Goal: Transaction & Acquisition: Download file/media

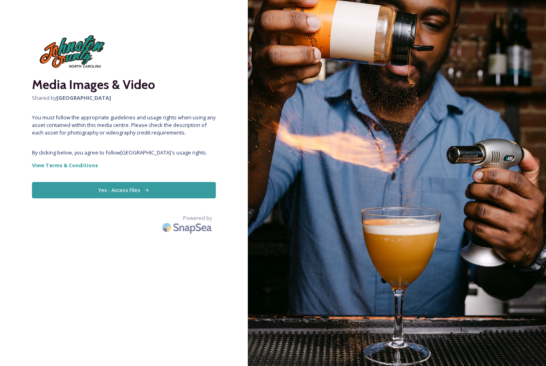
click at [142, 191] on button "Yes - Access Files" at bounding box center [124, 190] width 184 height 16
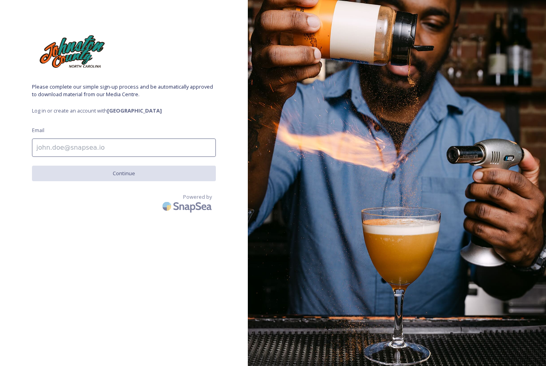
click at [93, 143] on input at bounding box center [124, 148] width 184 height 18
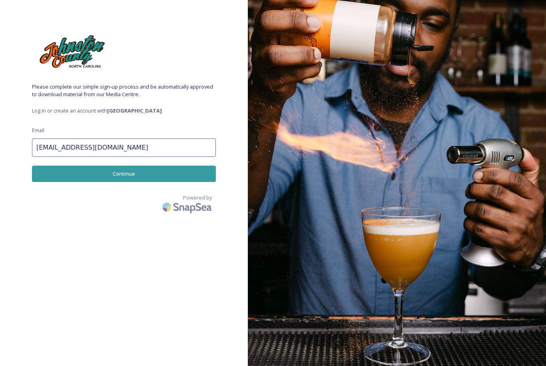
type input "[EMAIL_ADDRESS][DOMAIN_NAME]"
click at [109, 167] on button "Continue" at bounding box center [124, 174] width 184 height 16
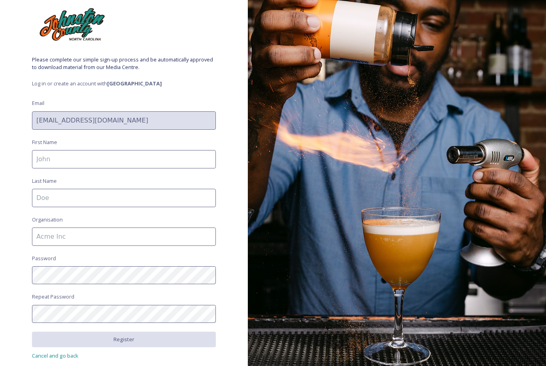
scroll to position [27, 0]
click at [113, 165] on input at bounding box center [124, 159] width 184 height 18
type input "[PERSON_NAME]"
type input "Oldham"
type input "Oldham Family Dentist"
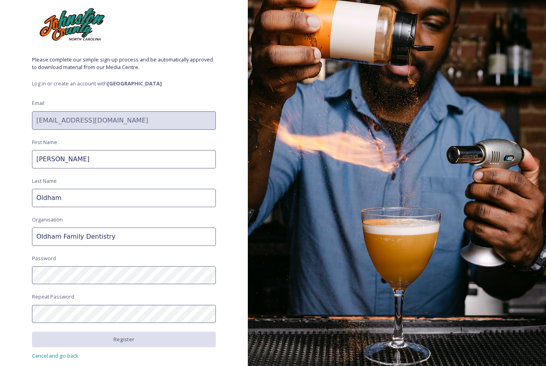
type input "Oldham Family Dentistry"
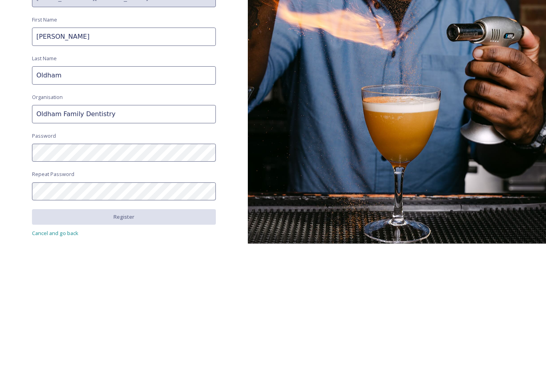
scroll to position [26, 0]
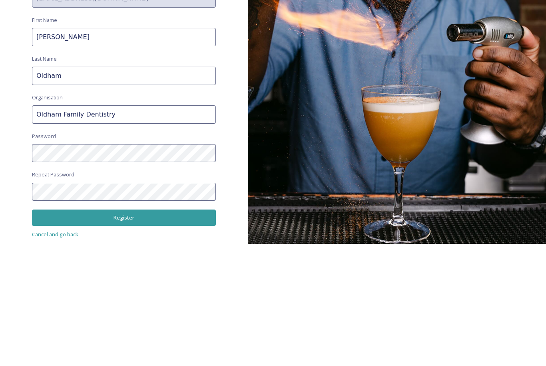
click at [107, 332] on button "Register" at bounding box center [124, 340] width 184 height 16
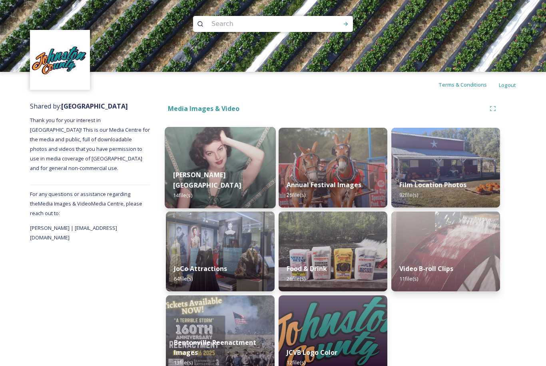
click at [217, 169] on img at bounding box center [220, 168] width 111 height 82
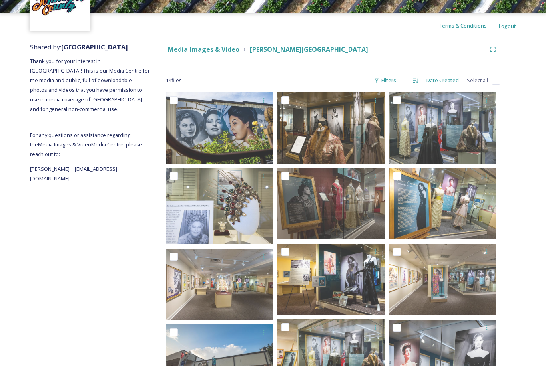
scroll to position [59, 0]
click at [213, 50] on strong "Media Images & Video" at bounding box center [204, 49] width 72 height 9
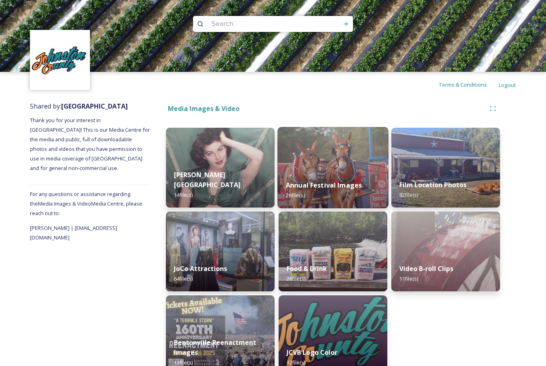
click at [351, 161] on img at bounding box center [332, 168] width 111 height 82
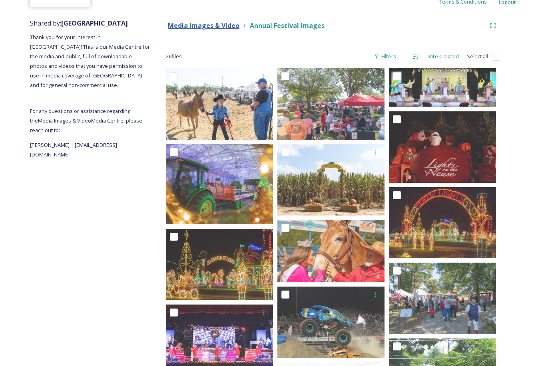
scroll to position [61, 0]
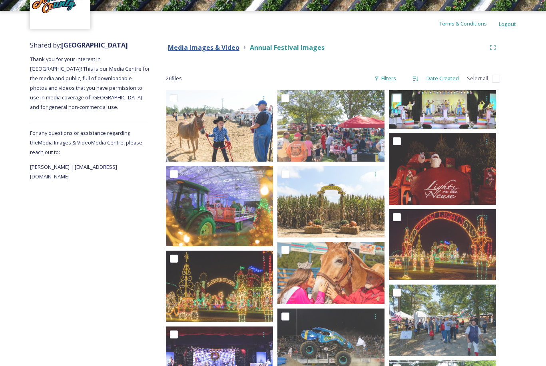
click at [211, 46] on strong "Media Images & Video" at bounding box center [204, 48] width 72 height 9
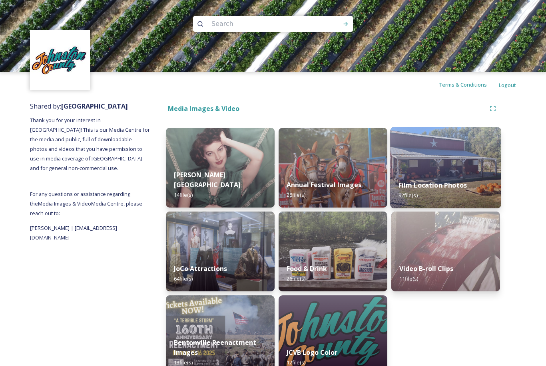
click at [432, 155] on img at bounding box center [445, 168] width 111 height 82
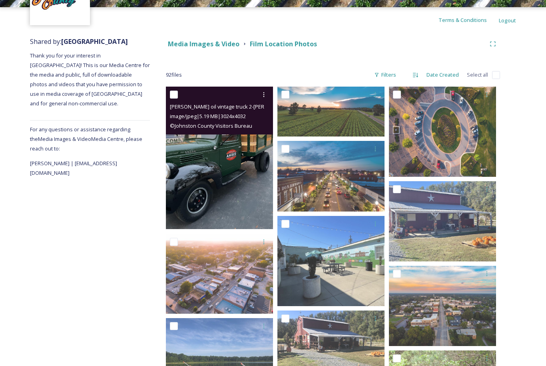
scroll to position [86, 0]
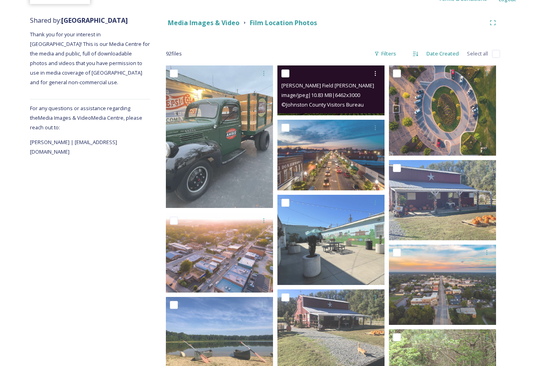
click at [331, 80] on div at bounding box center [331, 73] width 101 height 14
click at [346, 102] on span "© Johnston County Visitors Bureau" at bounding box center [322, 104] width 82 height 7
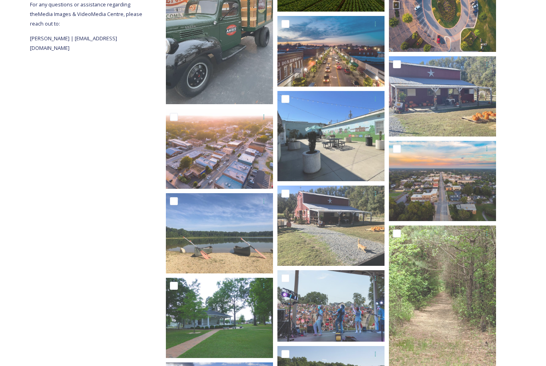
scroll to position [250, 0]
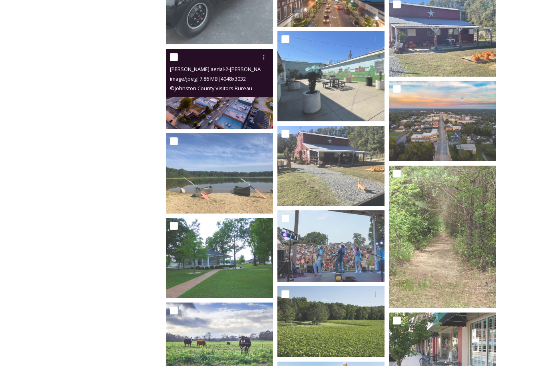
click at [221, 114] on img at bounding box center [219, 89] width 107 height 80
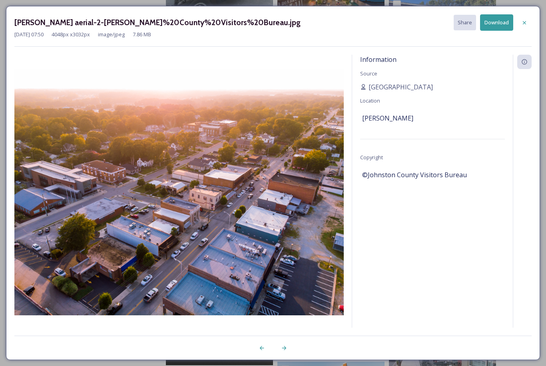
click at [171, 167] on img at bounding box center [178, 192] width 329 height 247
click at [521, 23] on div at bounding box center [524, 23] width 14 height 14
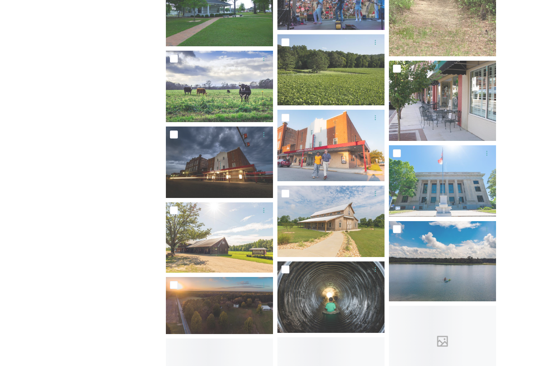
scroll to position [623, 0]
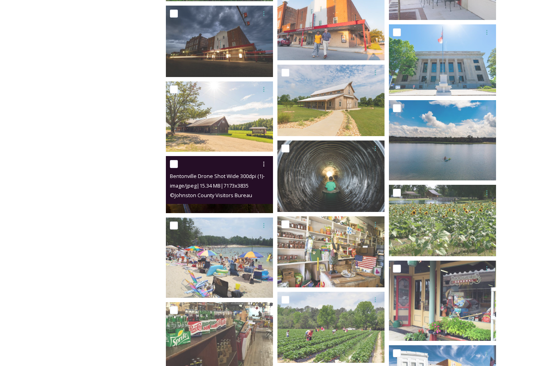
click at [232, 209] on img at bounding box center [219, 184] width 107 height 57
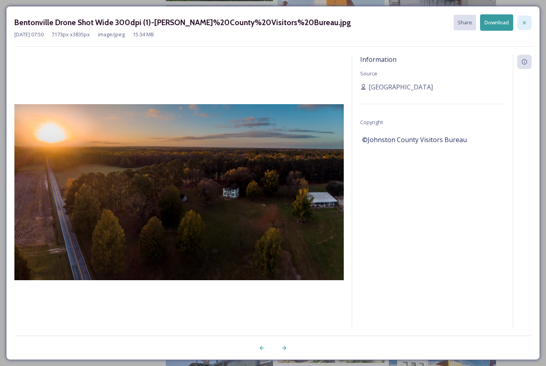
click at [522, 22] on icon at bounding box center [524, 23] width 6 height 6
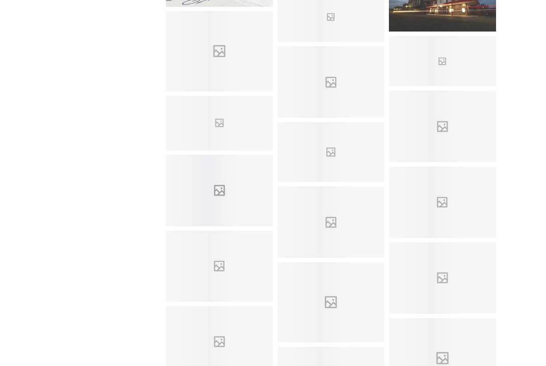
scroll to position [1827, 0]
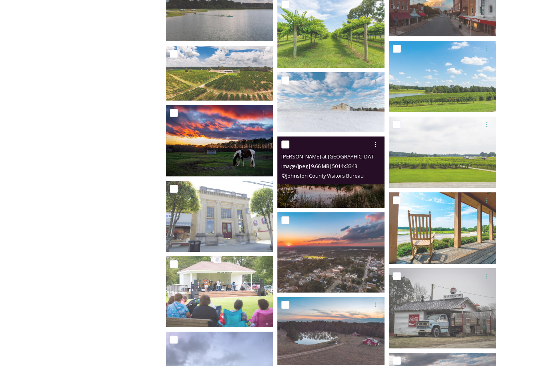
click at [333, 195] on img at bounding box center [330, 173] width 107 height 72
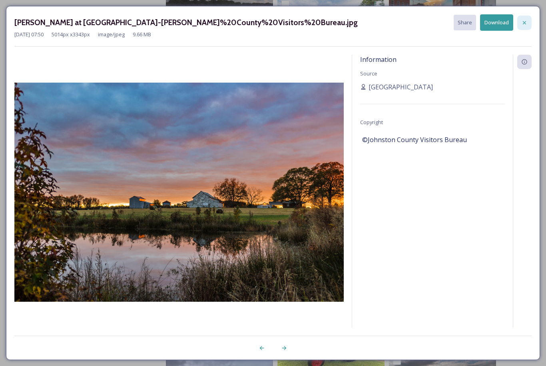
click at [523, 23] on icon at bounding box center [524, 23] width 6 height 6
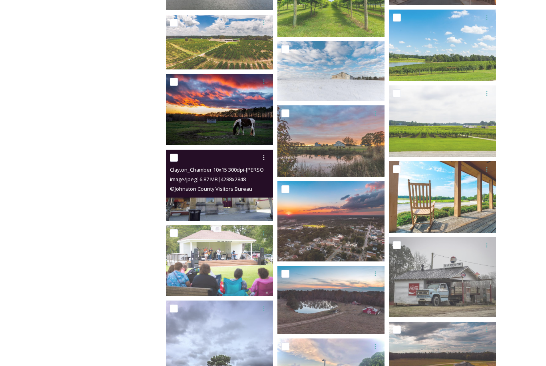
scroll to position [1858, 0]
click at [193, 163] on div at bounding box center [220, 158] width 101 height 14
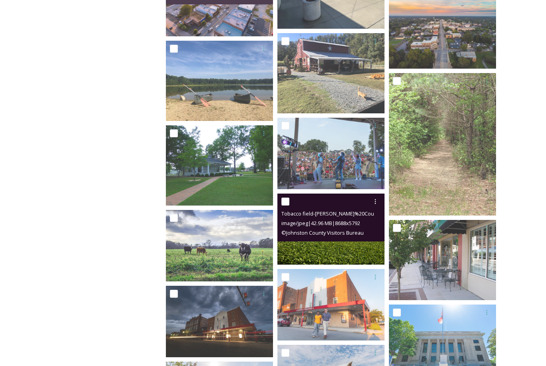
scroll to position [0, 0]
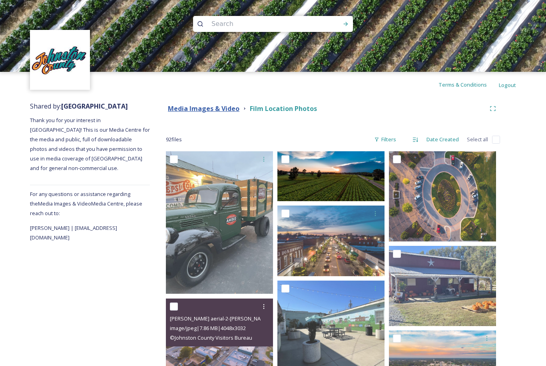
click at [223, 111] on strong "Media Images & Video" at bounding box center [204, 108] width 72 height 9
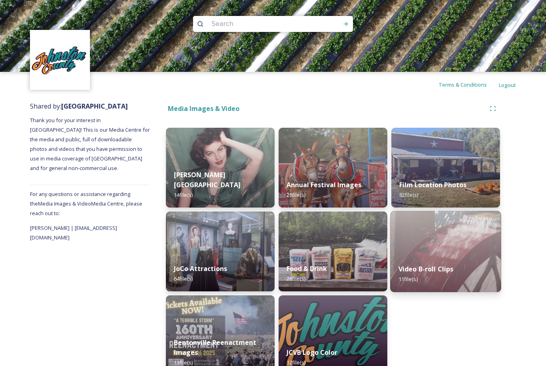
click at [417, 244] on img at bounding box center [445, 252] width 111 height 82
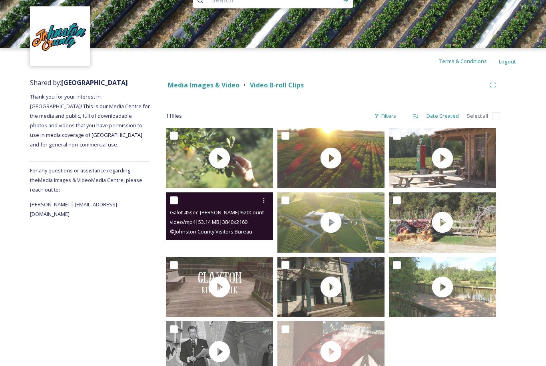
scroll to position [31, 0]
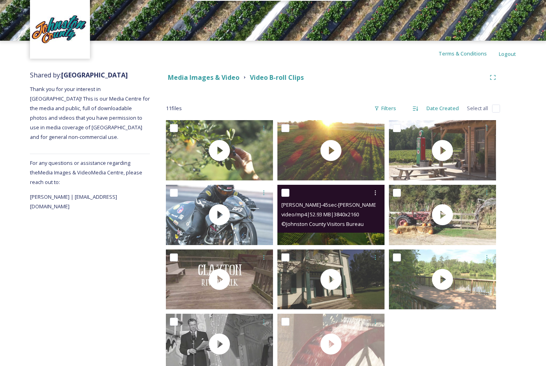
click at [333, 203] on span "[PERSON_NAME]-45sec-[PERSON_NAME]%20County%20Visitors%20Bureau.mp4" at bounding box center [376, 205] width 190 height 8
click at [291, 197] on div at bounding box center [331, 193] width 101 height 14
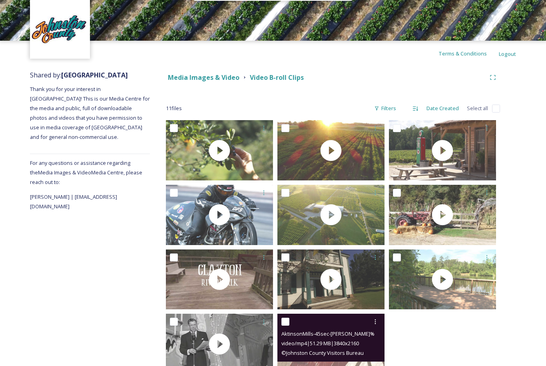
click at [328, 336] on span "AktinsonMills-45sec-[PERSON_NAME]%20County%20Visitors%20Bureau.mp4" at bounding box center [372, 334] width 183 height 8
click at [311, 354] on span "© Johnston County Visitors Bureau" at bounding box center [322, 353] width 82 height 7
click at [290, 333] on span "AktinsonMills-45sec-[PERSON_NAME]%20County%20Visitors%20Bureau.mp4" at bounding box center [372, 334] width 183 height 8
click at [329, 340] on div "video/mp4 | 51.29 MB | 3840 x 2160" at bounding box center [331, 344] width 101 height 10
click at [378, 324] on icon at bounding box center [375, 322] width 6 height 6
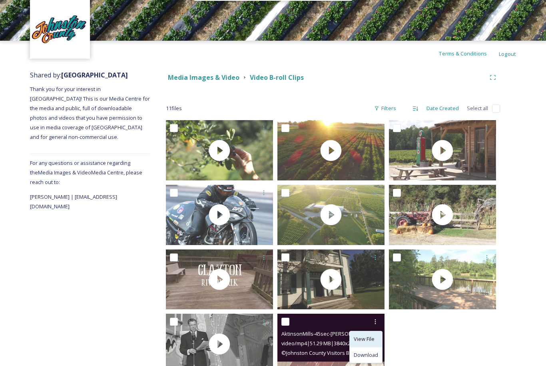
click at [360, 334] on div "View File" at bounding box center [366, 340] width 32 height 16
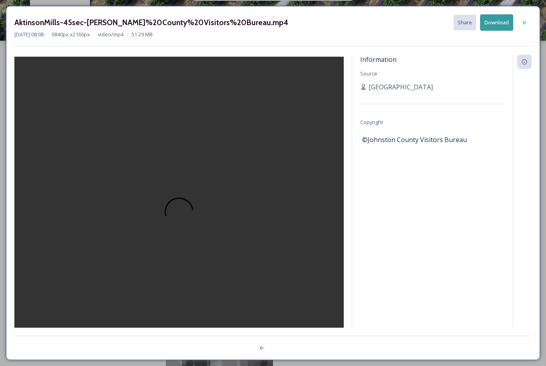
click at [183, 221] on video at bounding box center [178, 217] width 329 height 320
drag, startPoint x: 205, startPoint y: 217, endPoint x: 211, endPoint y: 217, distance: 6.4
click at [208, 217] on video at bounding box center [178, 217] width 329 height 320
click at [216, 217] on video at bounding box center [178, 217] width 329 height 320
click at [482, 249] on div "Information Source Johnston County Copyright ©Johnston County Visitors Bureau" at bounding box center [432, 202] width 161 height 294
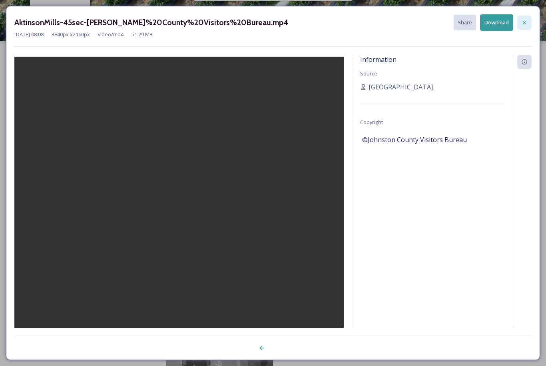
click at [525, 26] on div at bounding box center [524, 23] width 14 height 14
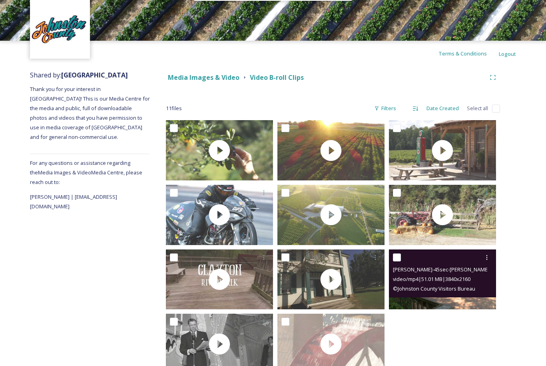
click at [439, 280] on span "video/mp4 | 51.01 MB | 3840 x 2160" at bounding box center [432, 279] width 78 height 7
click at [408, 272] on span "[PERSON_NAME]-45sec-[PERSON_NAME]%20County%20Visitors%20Bureau.mp4" at bounding box center [488, 270] width 190 height 8
click at [485, 262] on div at bounding box center [486, 258] width 14 height 14
click at [471, 271] on span "View File" at bounding box center [475, 275] width 21 height 8
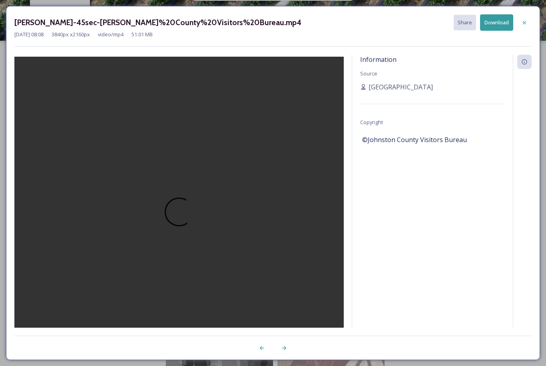
click at [174, 215] on video at bounding box center [178, 217] width 329 height 320
click at [520, 25] on div at bounding box center [524, 23] width 14 height 14
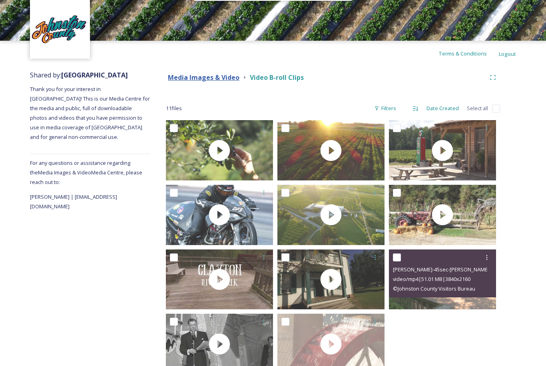
click at [220, 80] on strong "Media Images & Video" at bounding box center [204, 77] width 72 height 9
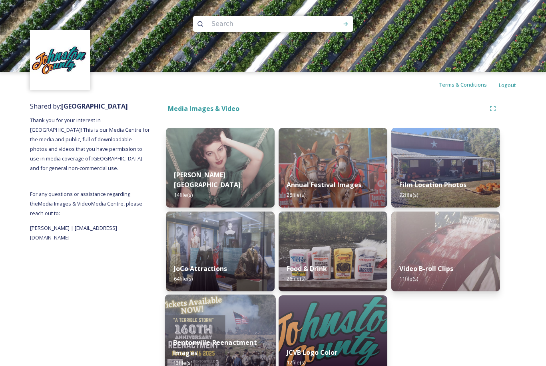
click at [234, 341] on strong "Bentonville Reenactment Images" at bounding box center [215, 347] width 84 height 19
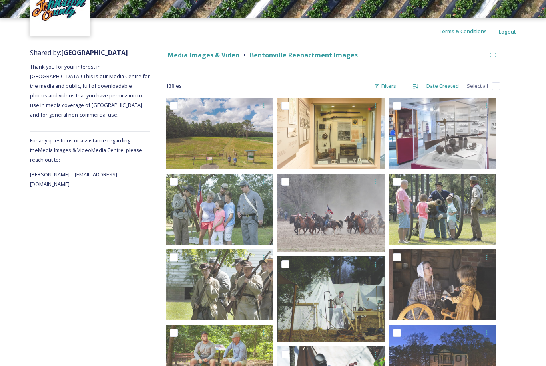
scroll to position [12, 0]
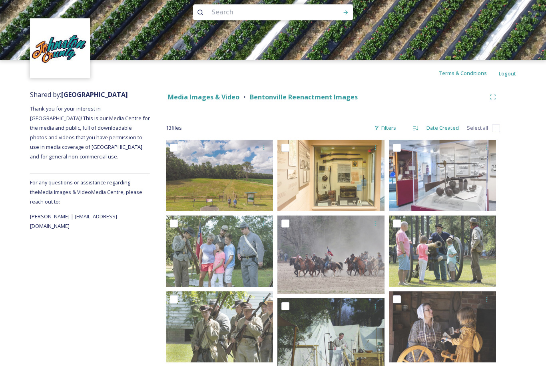
click at [215, 102] on div "Media Images & Video Bentonville Reenactment Images" at bounding box center [333, 97] width 334 height 14
click at [209, 96] on strong "Media Images & Video" at bounding box center [204, 97] width 72 height 9
